Goal: Check status: Check status

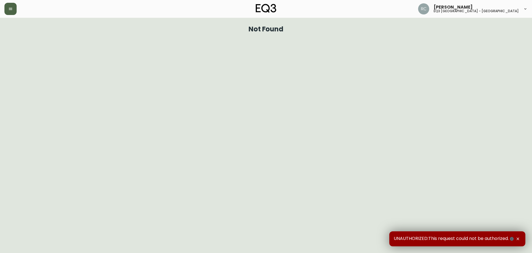
click at [16, 10] on button "button" at bounding box center [10, 9] width 12 height 12
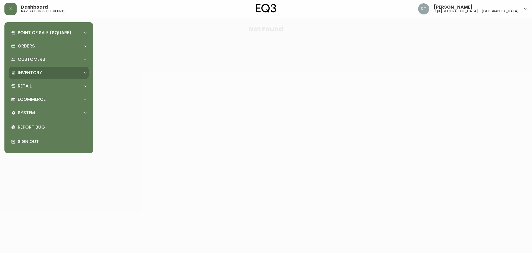
click at [35, 74] on p "Inventory" at bounding box center [30, 73] width 24 height 6
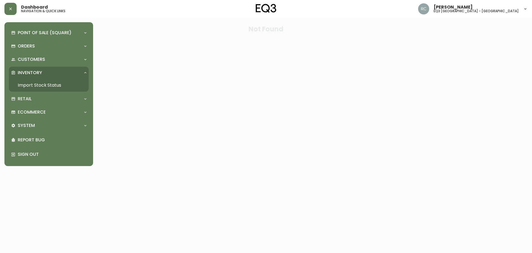
click at [37, 85] on link "Import Stock Status" at bounding box center [49, 85] width 80 height 13
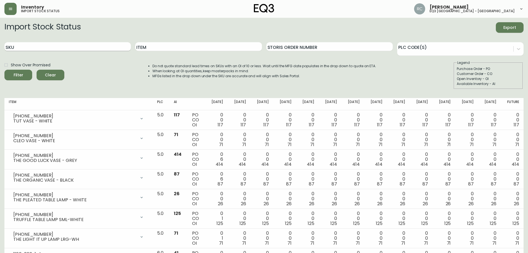
click at [74, 46] on input "SKU" at bounding box center [67, 46] width 126 height 9
paste input "[PHONE_NUMBER]"
type input "[PHONE_NUMBER]"
click at [4, 70] on button "Filter" at bounding box center [18, 75] width 28 height 11
